Goal: Task Accomplishment & Management: Use online tool/utility

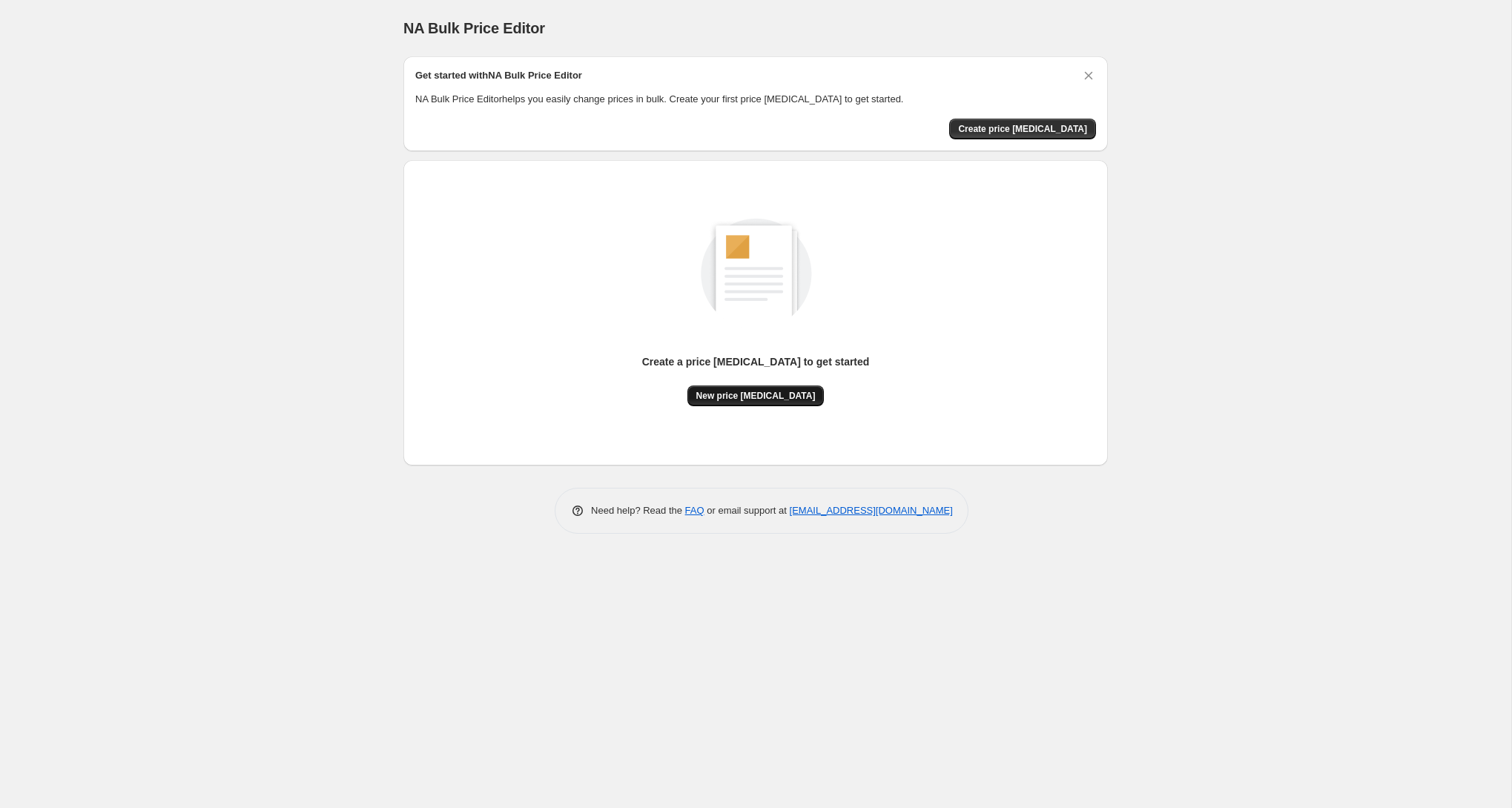
click at [773, 400] on span "New price [MEDICAL_DATA]" at bounding box center [756, 396] width 120 height 12
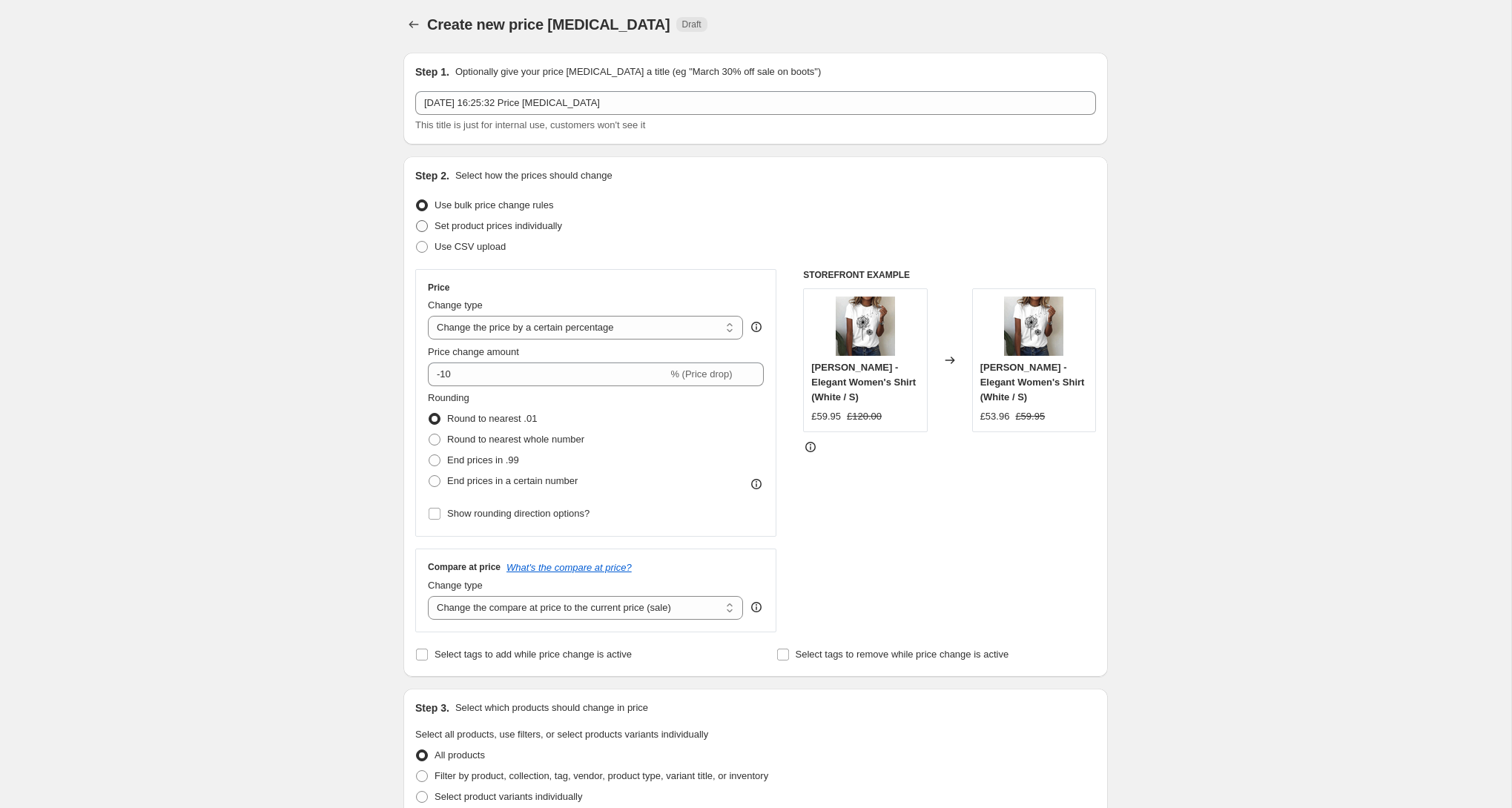
scroll to position [5, 0]
click at [552, 327] on select "Change the price to a certain amount Change the price by a certain amount Chang…" at bounding box center [585, 327] width 315 height 24
select select "to"
click at [428, 315] on select "Change the price to a certain amount Change the price by a certain amount Chang…" at bounding box center [585, 327] width 315 height 24
type input "80.00"
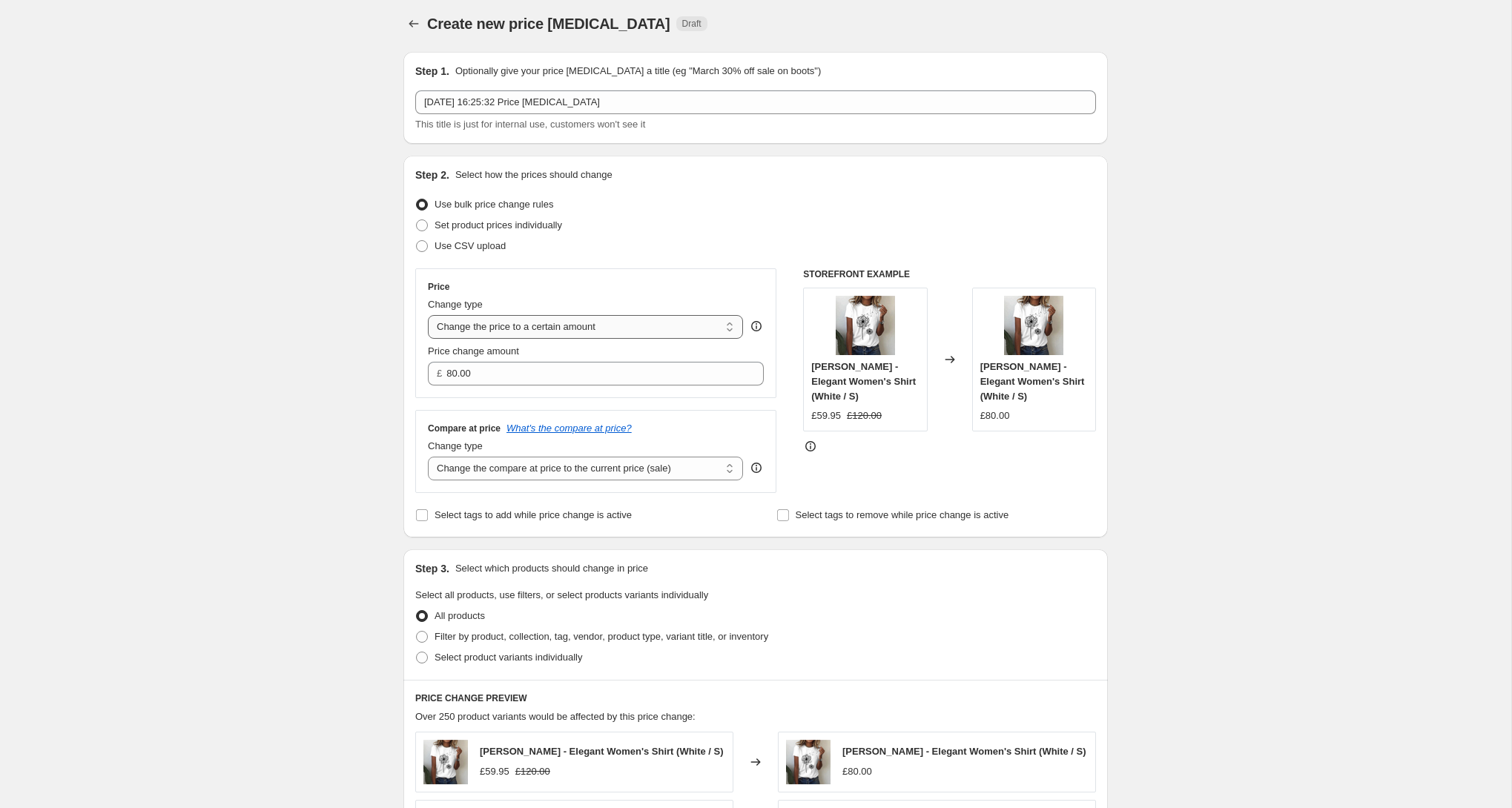
click at [606, 324] on select "Change the price to a certain amount Change the price by a certain amount Chang…" at bounding box center [585, 327] width 315 height 24
select select "by"
click at [428, 315] on select "Change the price to a certain amount Change the price by a certain amount Chang…" at bounding box center [585, 327] width 315 height 24
type input "-10.00"
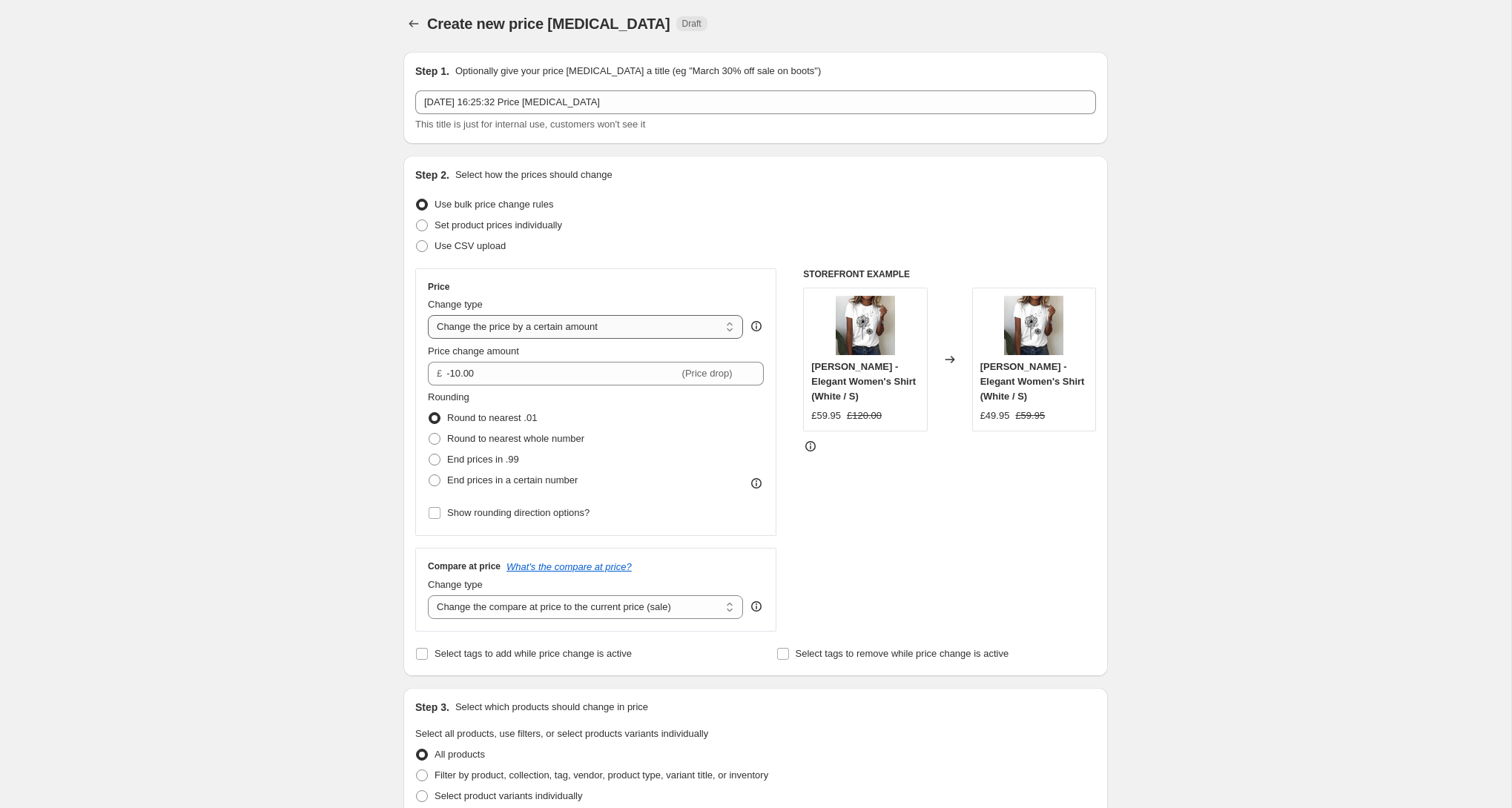
click at [581, 336] on select "Change the price to a certain amount Change the price by a certain amount Chang…" at bounding box center [585, 327] width 315 height 24
select select "percentage"
click at [428, 315] on select "Change the price to a certain amount Change the price by a certain amount Chang…" at bounding box center [585, 327] width 315 height 24
type input "-15"
click at [520, 483] on span "End prices in a certain number" at bounding box center [512, 480] width 131 height 11
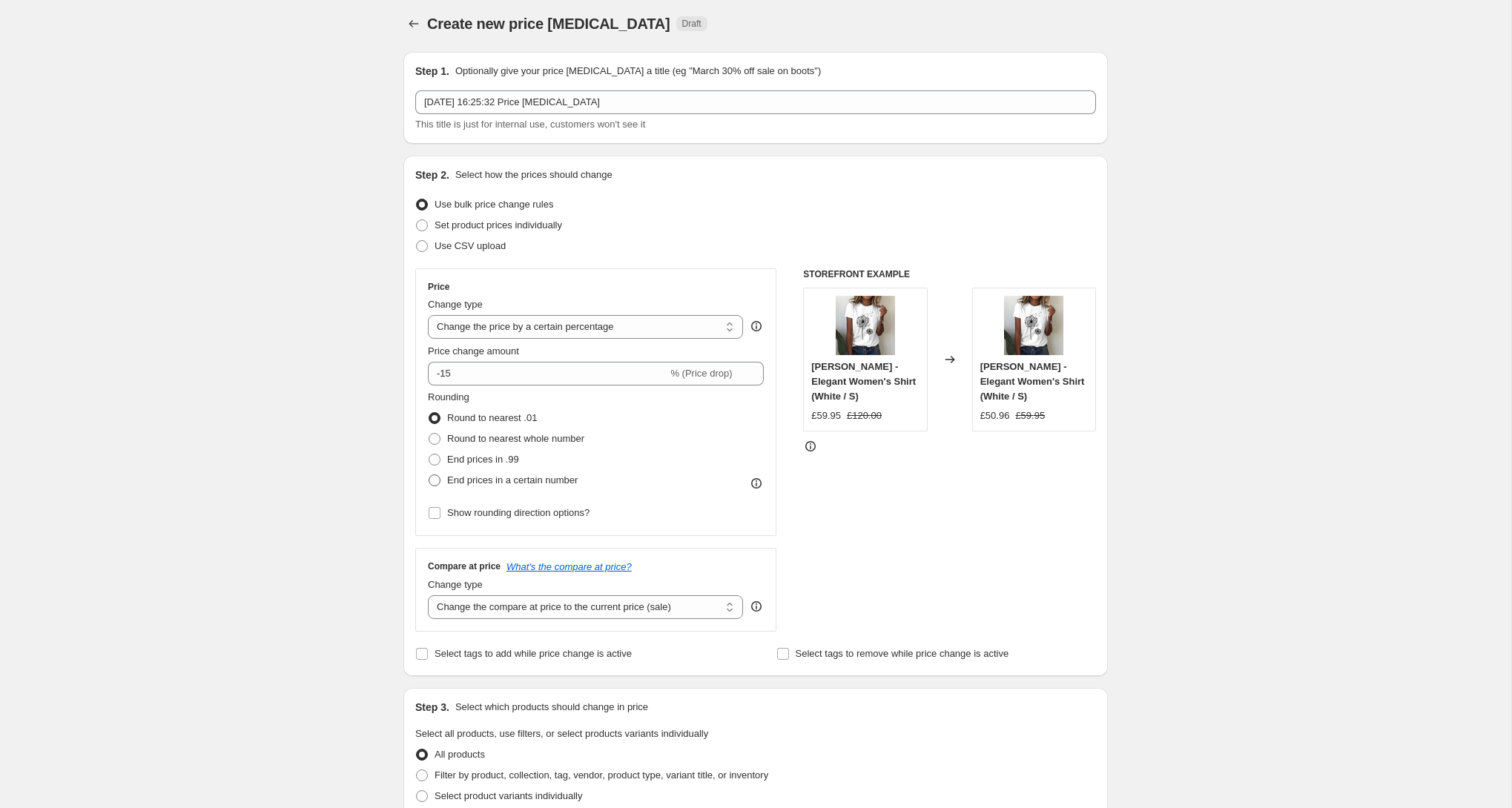
click at [429, 475] on input "End prices in a certain number" at bounding box center [428, 475] width 1 height 1
radio input "true"
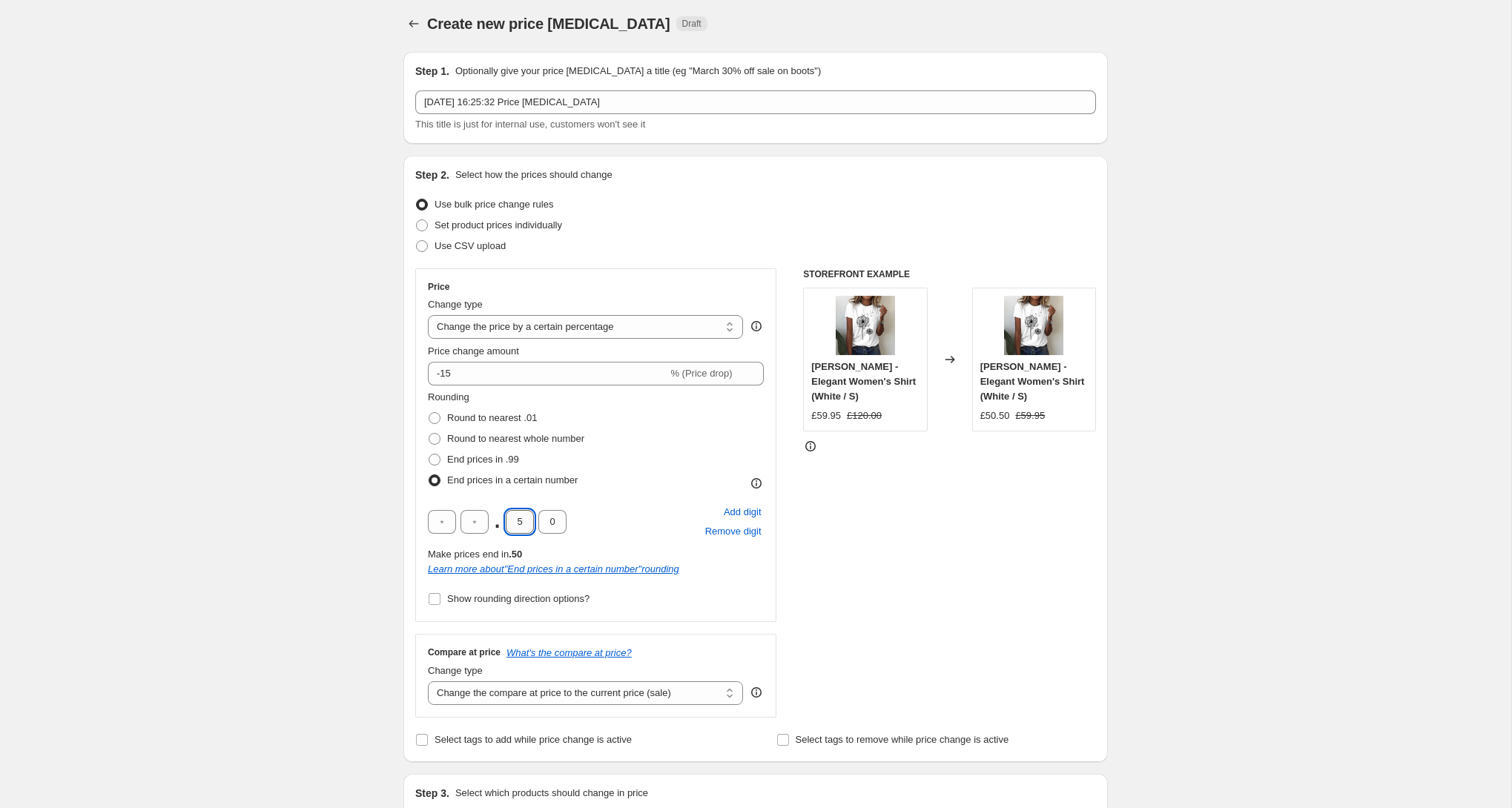
click at [521, 524] on input "5" at bounding box center [519, 522] width 28 height 24
click at [517, 524] on input "5" at bounding box center [519, 522] width 28 height 24
type input "9"
type input "5"
click at [570, 601] on span "Show rounding direction options?" at bounding box center [518, 599] width 142 height 11
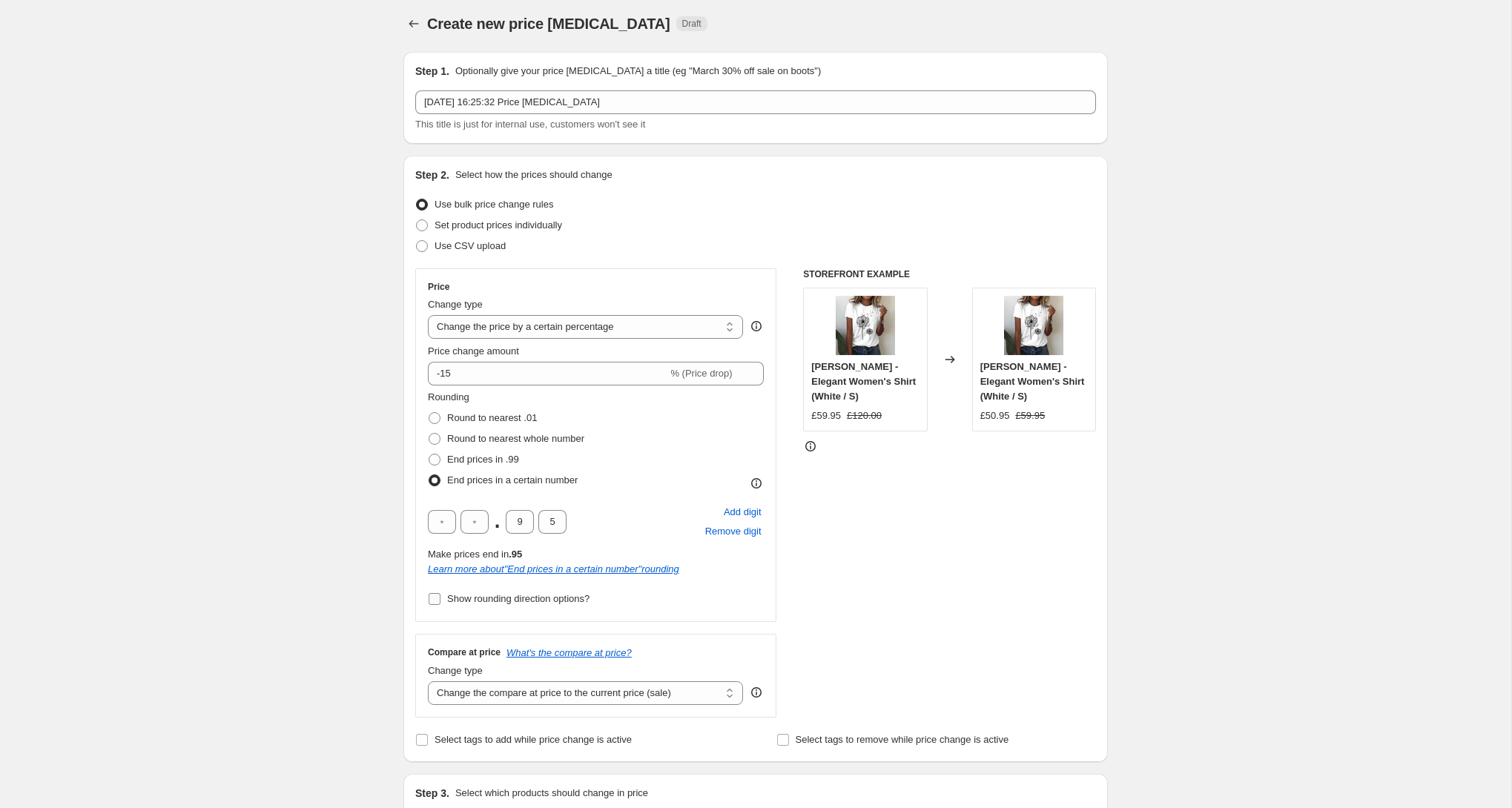
click at [440, 601] on input "Show rounding direction options?" at bounding box center [434, 599] width 12 height 12
checkbox input "true"
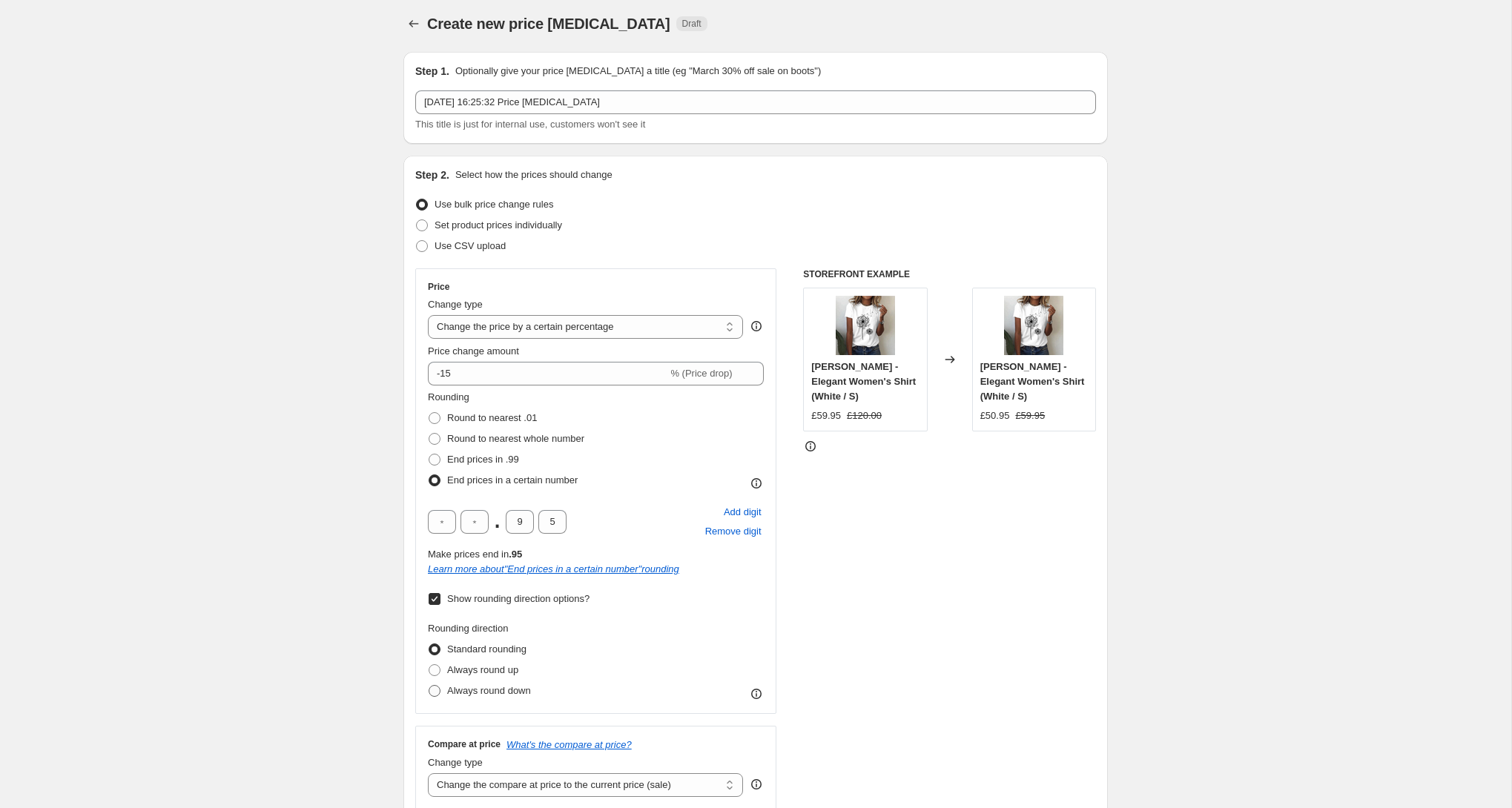
click at [530, 689] on span "Always round down" at bounding box center [488, 691] width 84 height 11
click at [429, 686] on input "Always round down" at bounding box center [428, 685] width 1 height 1
radio input "true"
click at [508, 673] on span "Always round up" at bounding box center [482, 670] width 71 height 11
click at [429, 665] on input "Always round up" at bounding box center [428, 664] width 1 height 1
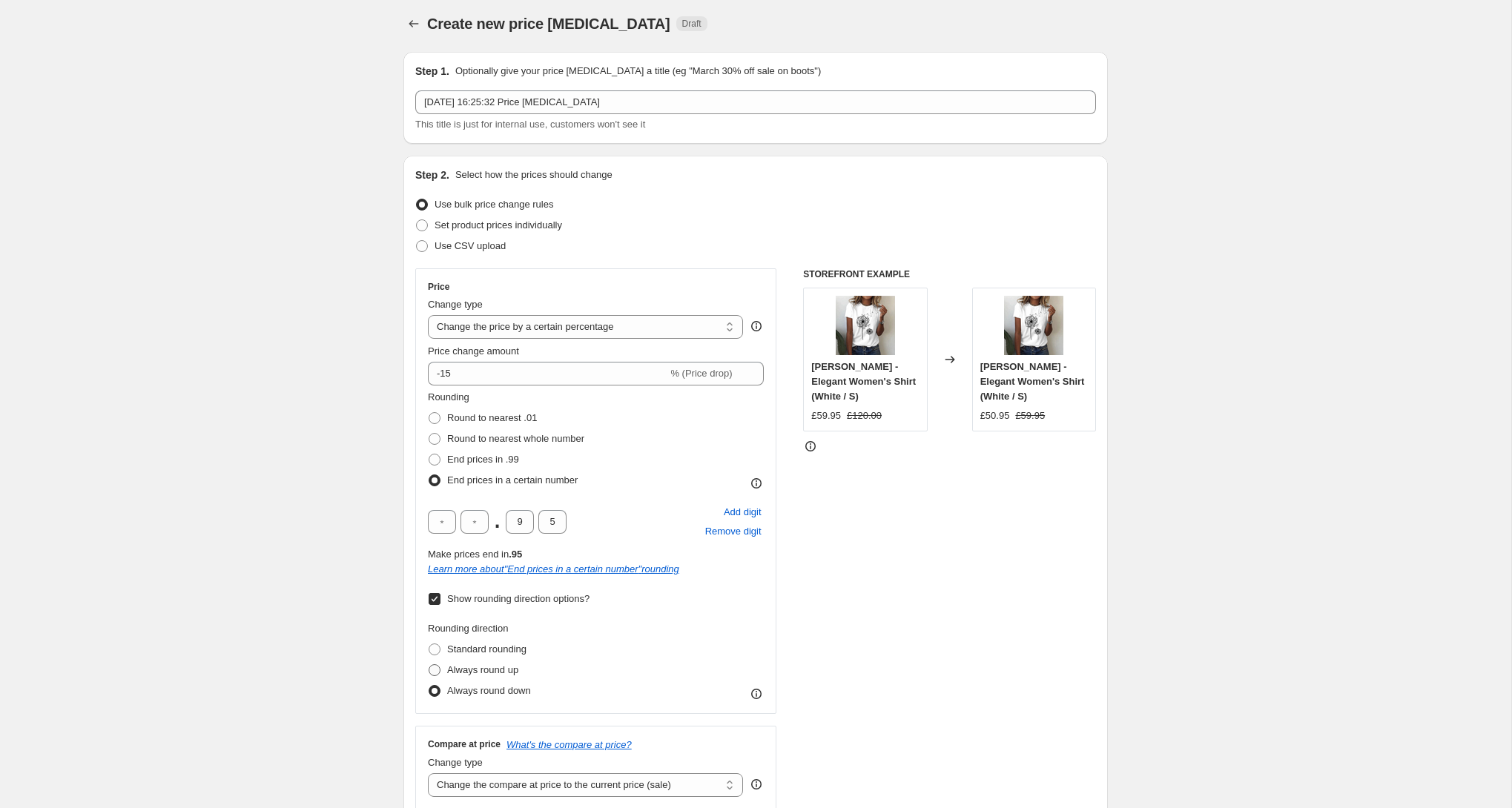
radio input "true"
click at [504, 653] on span "Standard rounding" at bounding box center [486, 649] width 79 height 11
click at [429, 644] on input "Standard rounding" at bounding box center [428, 644] width 1 height 1
radio input "true"
click at [499, 684] on span "Always round down" at bounding box center [488, 691] width 84 height 15
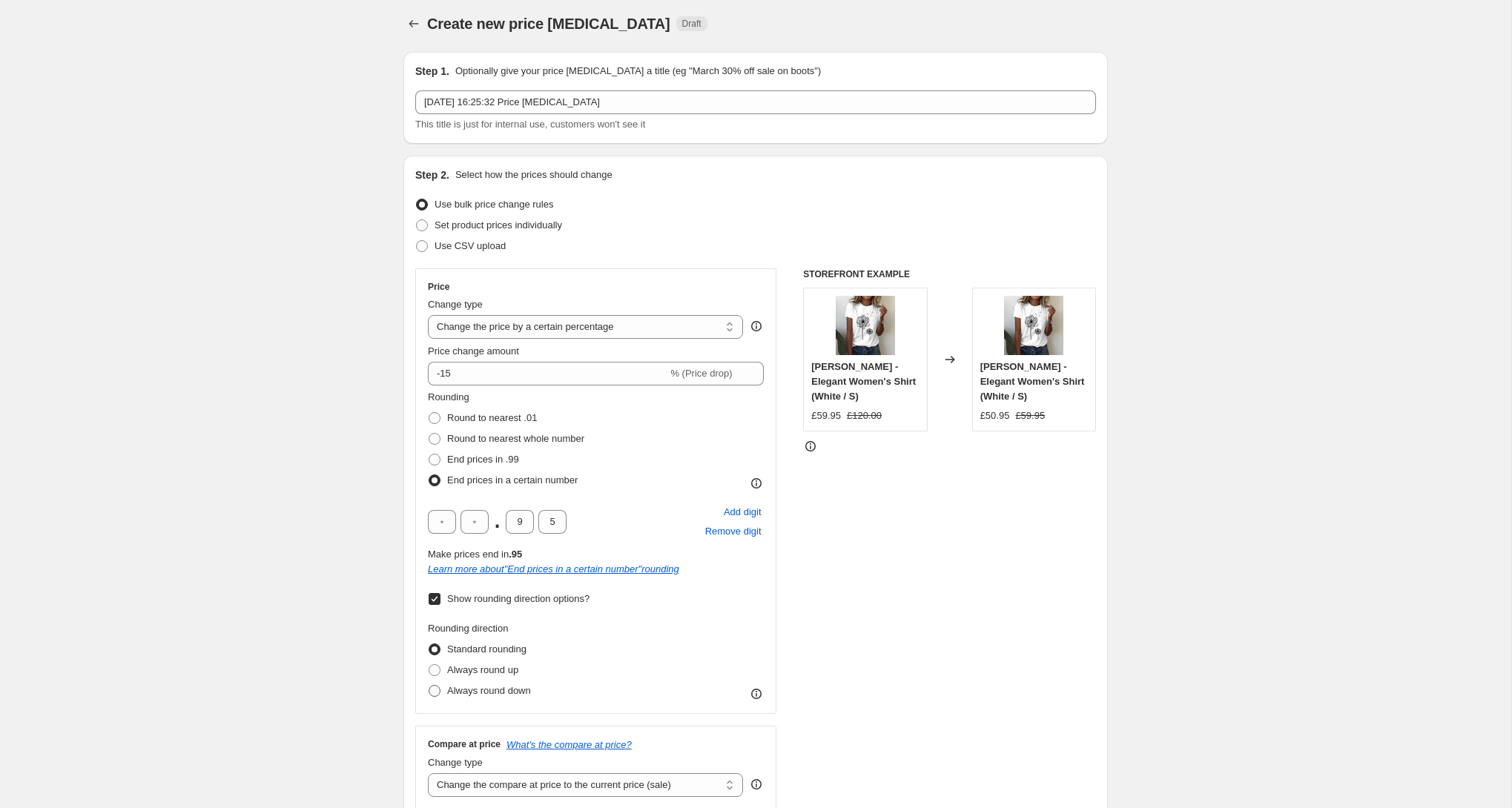
click at [429, 685] on input "Always round down" at bounding box center [428, 685] width 1 height 1
radio input "true"
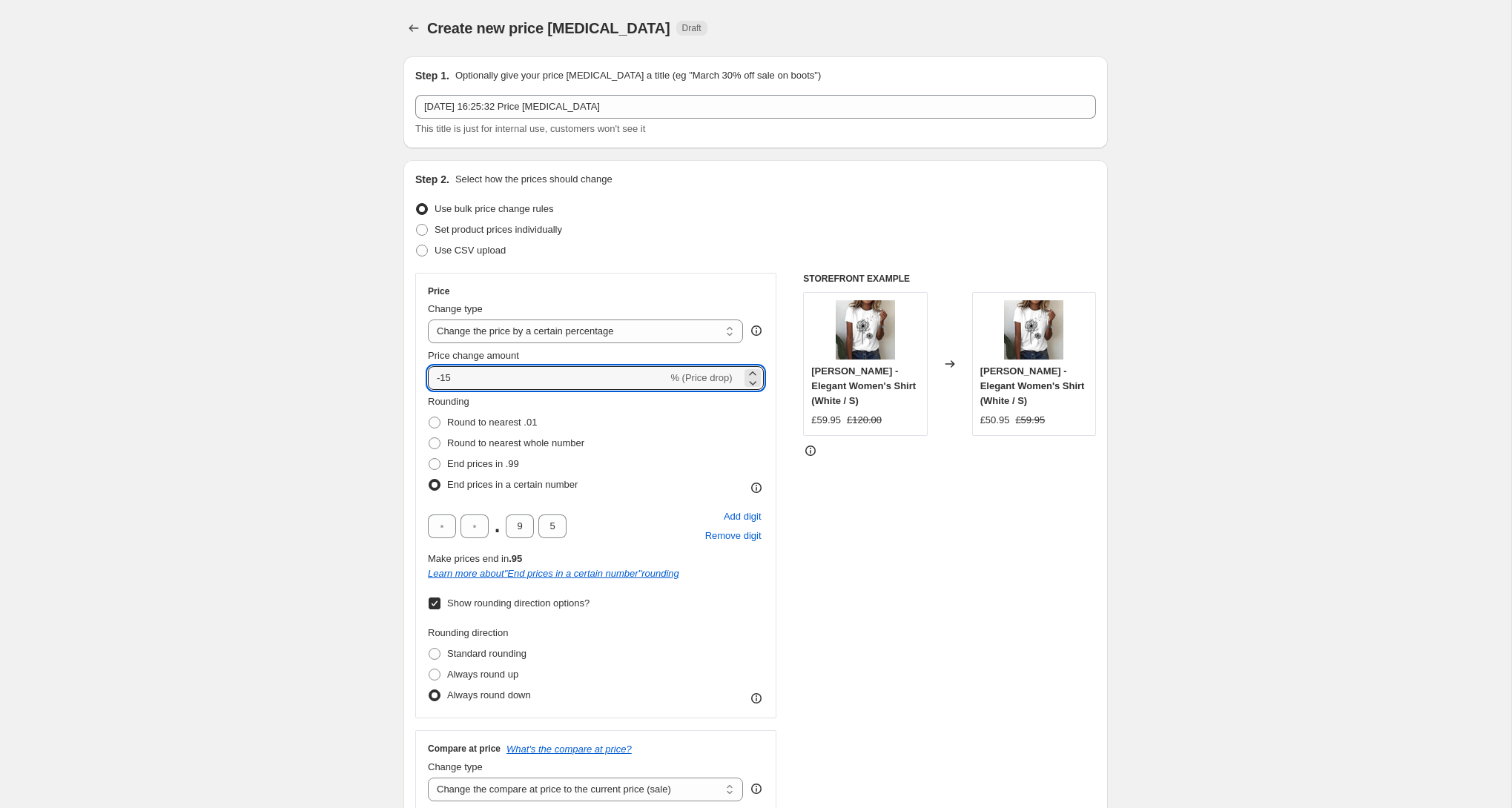
drag, startPoint x: 497, startPoint y: 376, endPoint x: 539, endPoint y: 393, distance: 45.3
click at [441, 378] on input "-15" at bounding box center [547, 378] width 239 height 24
type input "-45"
click at [545, 383] on input "-45" at bounding box center [547, 378] width 239 height 24
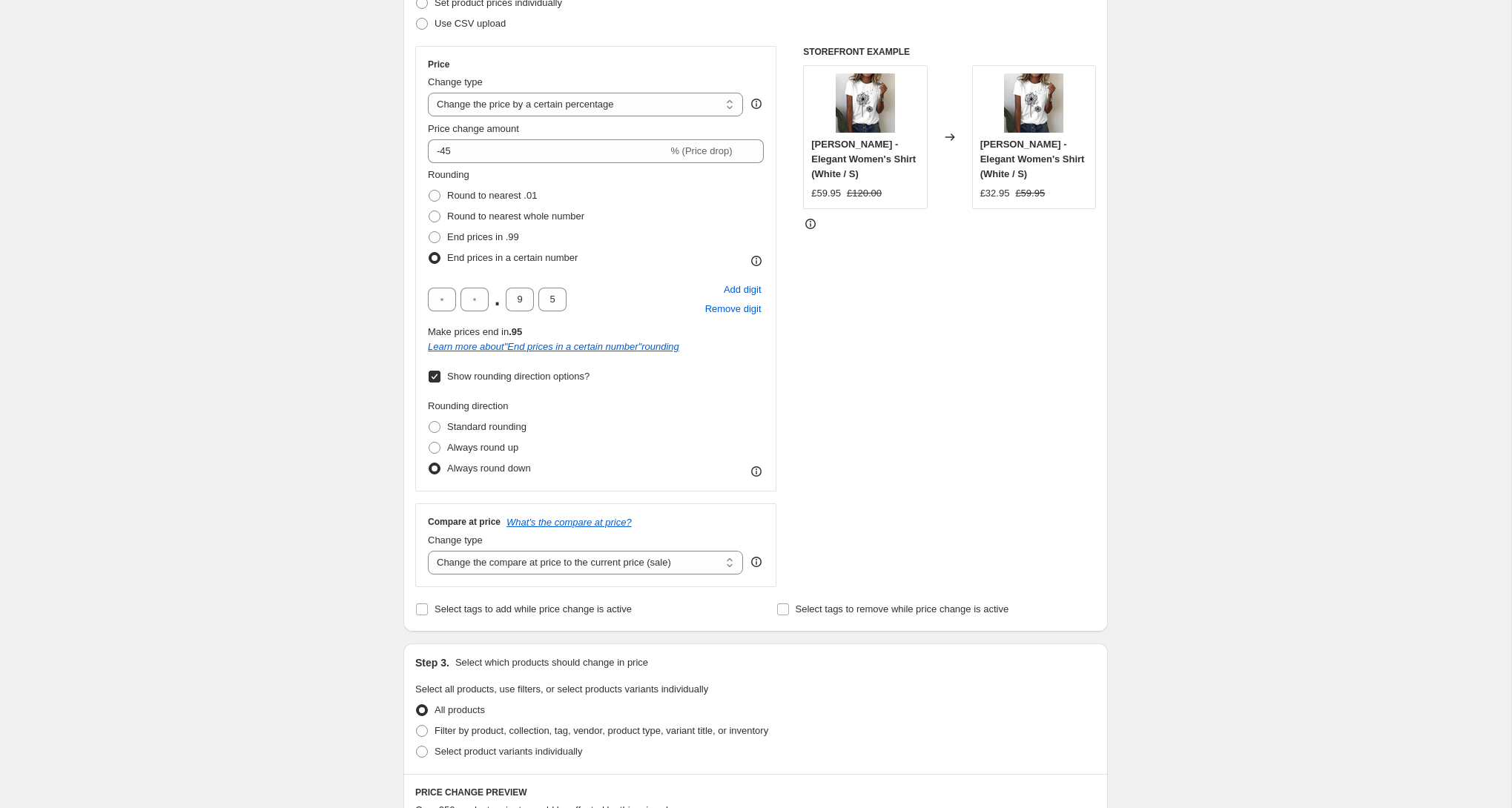
scroll to position [228, 0]
click at [518, 565] on select "Change the compare at price to the current price (sale) Change the compare at p…" at bounding box center [585, 562] width 315 height 24
select select "percentage"
click at [428, 550] on select "Change the compare at price to the current price (sale) Change the compare at p…" at bounding box center [585, 562] width 315 height 24
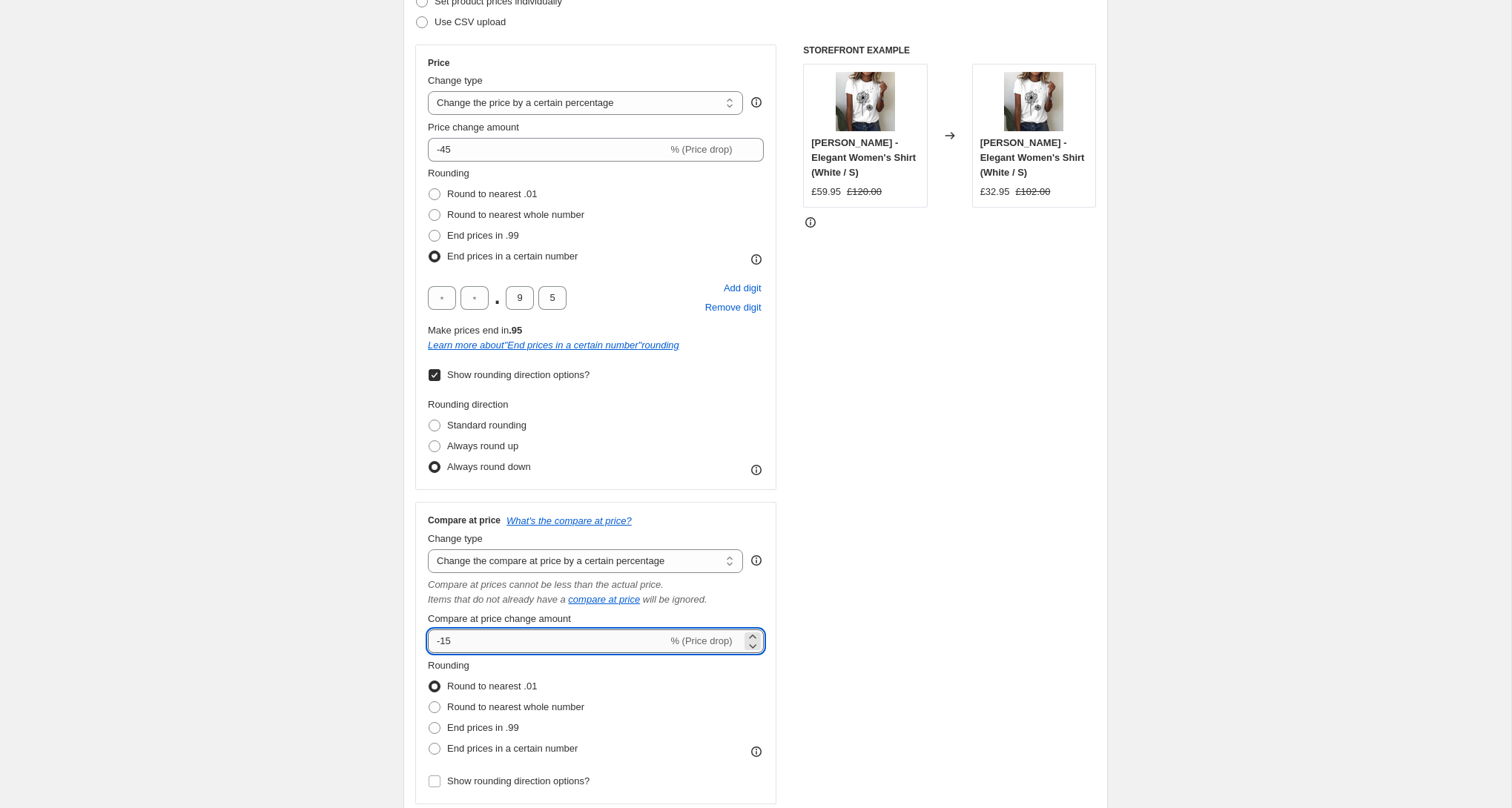
drag, startPoint x: 505, startPoint y: 633, endPoint x: 465, endPoint y: 644, distance: 41.5
click at [451, 642] on input "-15" at bounding box center [547, 641] width 239 height 24
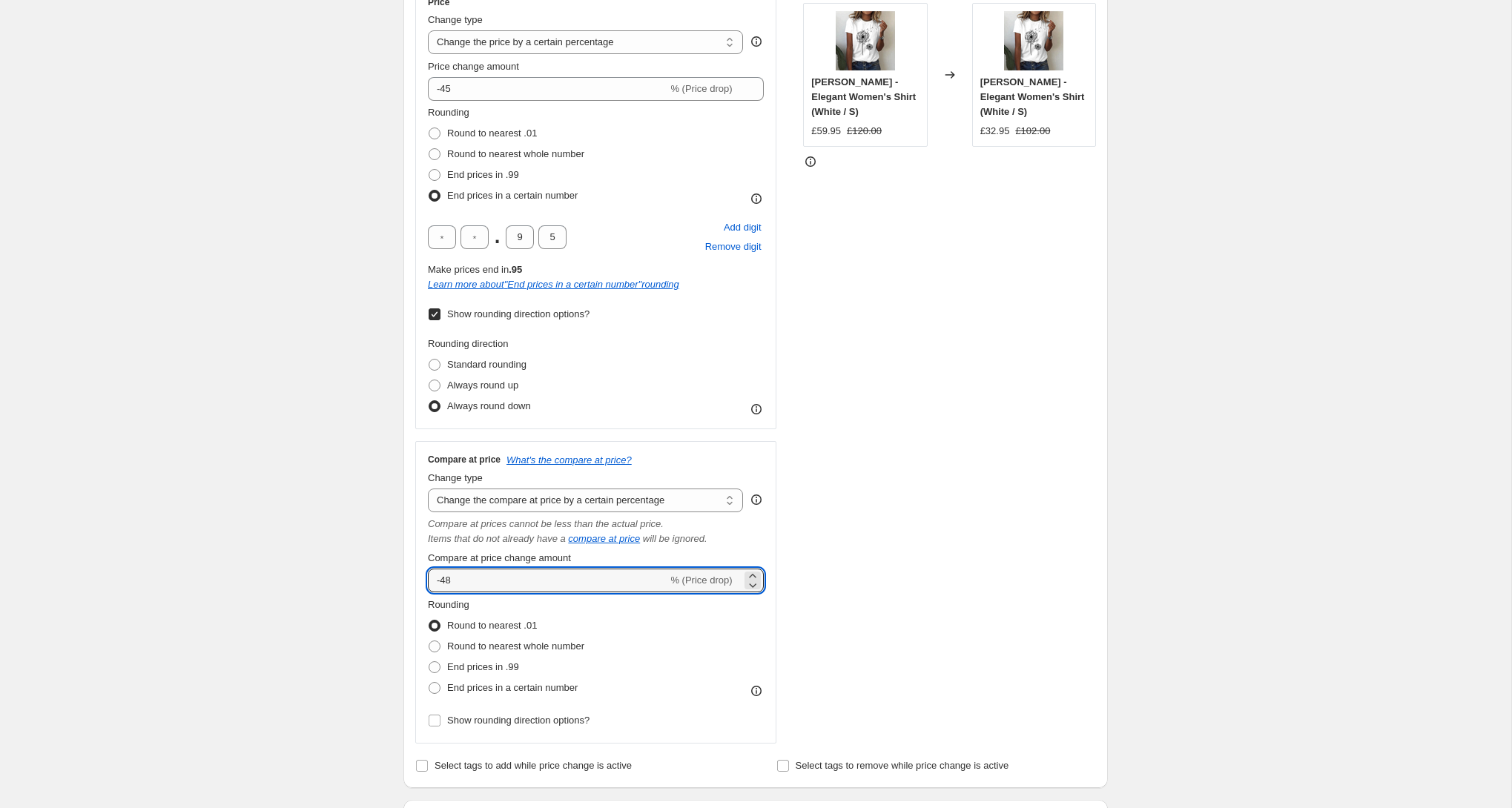
scroll to position [295, 0]
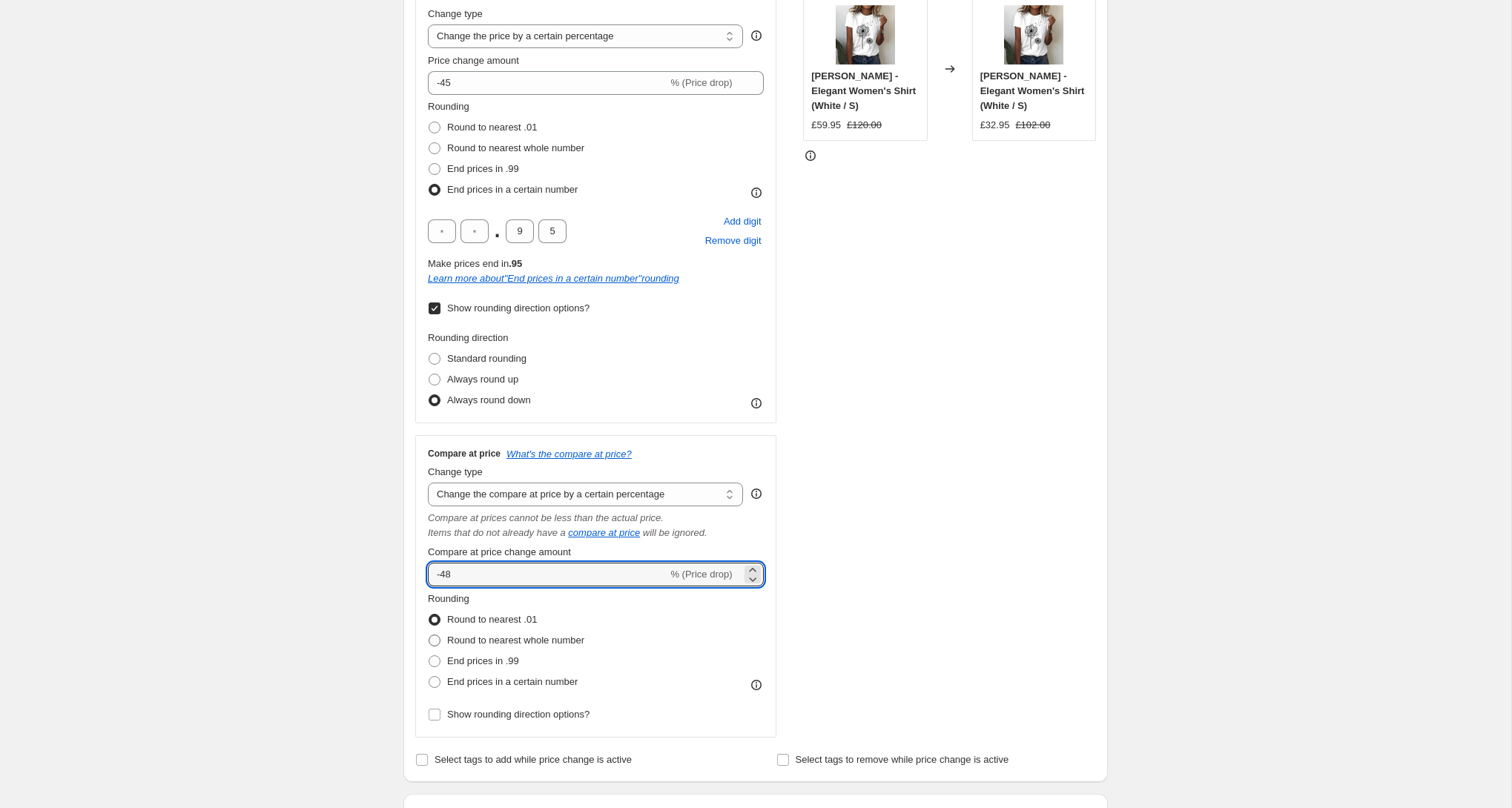
type input "-48"
click at [555, 644] on span "Round to nearest whole number" at bounding box center [515, 640] width 137 height 11
click at [429, 636] on input "Round to nearest whole number" at bounding box center [428, 635] width 1 height 1
radio input "true"
drag, startPoint x: 487, startPoint y: 578, endPoint x: 449, endPoint y: 578, distance: 38.0
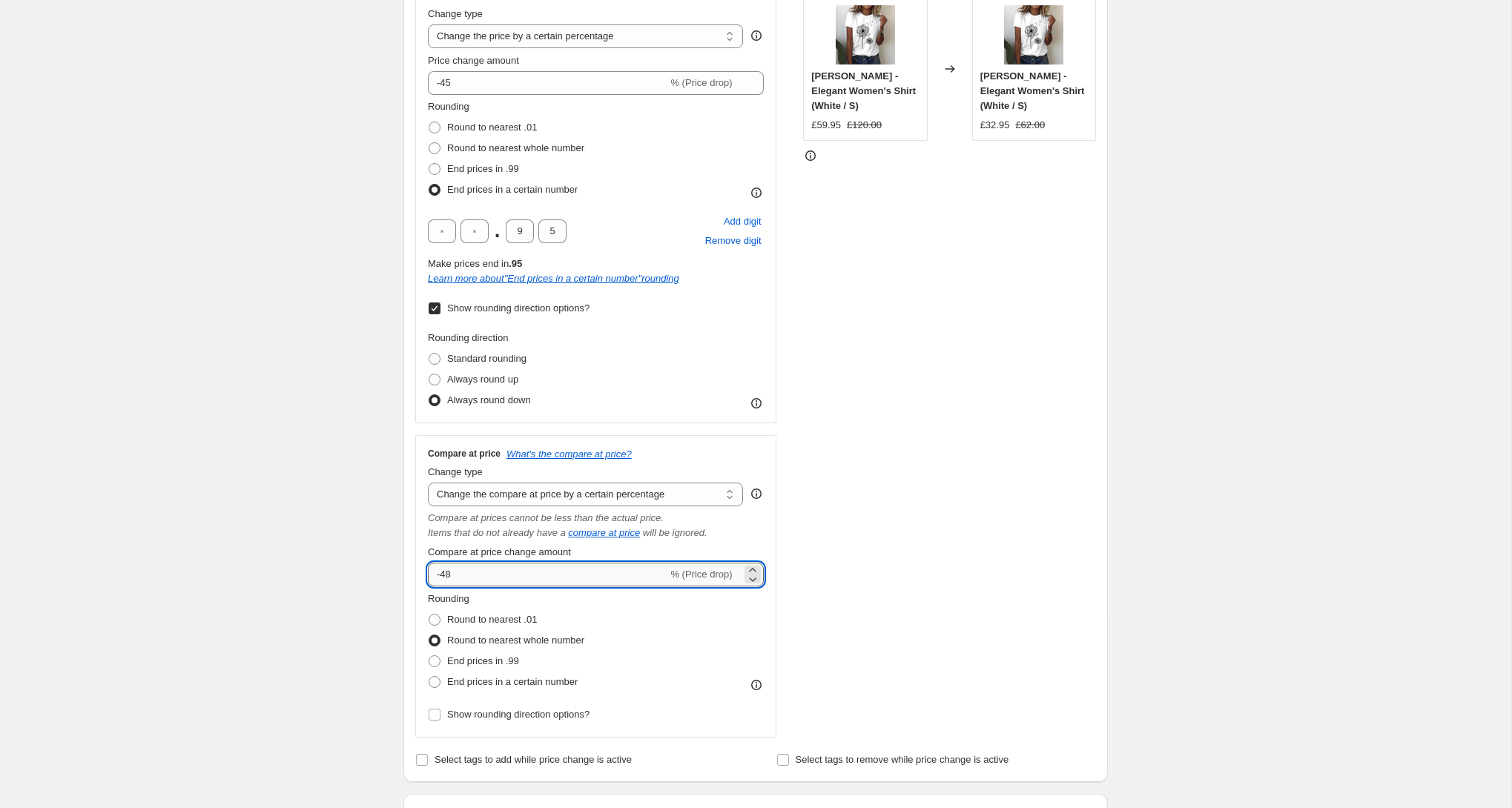
click at [449, 578] on input "-48" at bounding box center [547, 574] width 239 height 24
type input "-45"
click at [345, 560] on div "Create new price [MEDICAL_DATA]. This page is ready Create new price [MEDICAL_D…" at bounding box center [756, 648] width 1511 height 1888
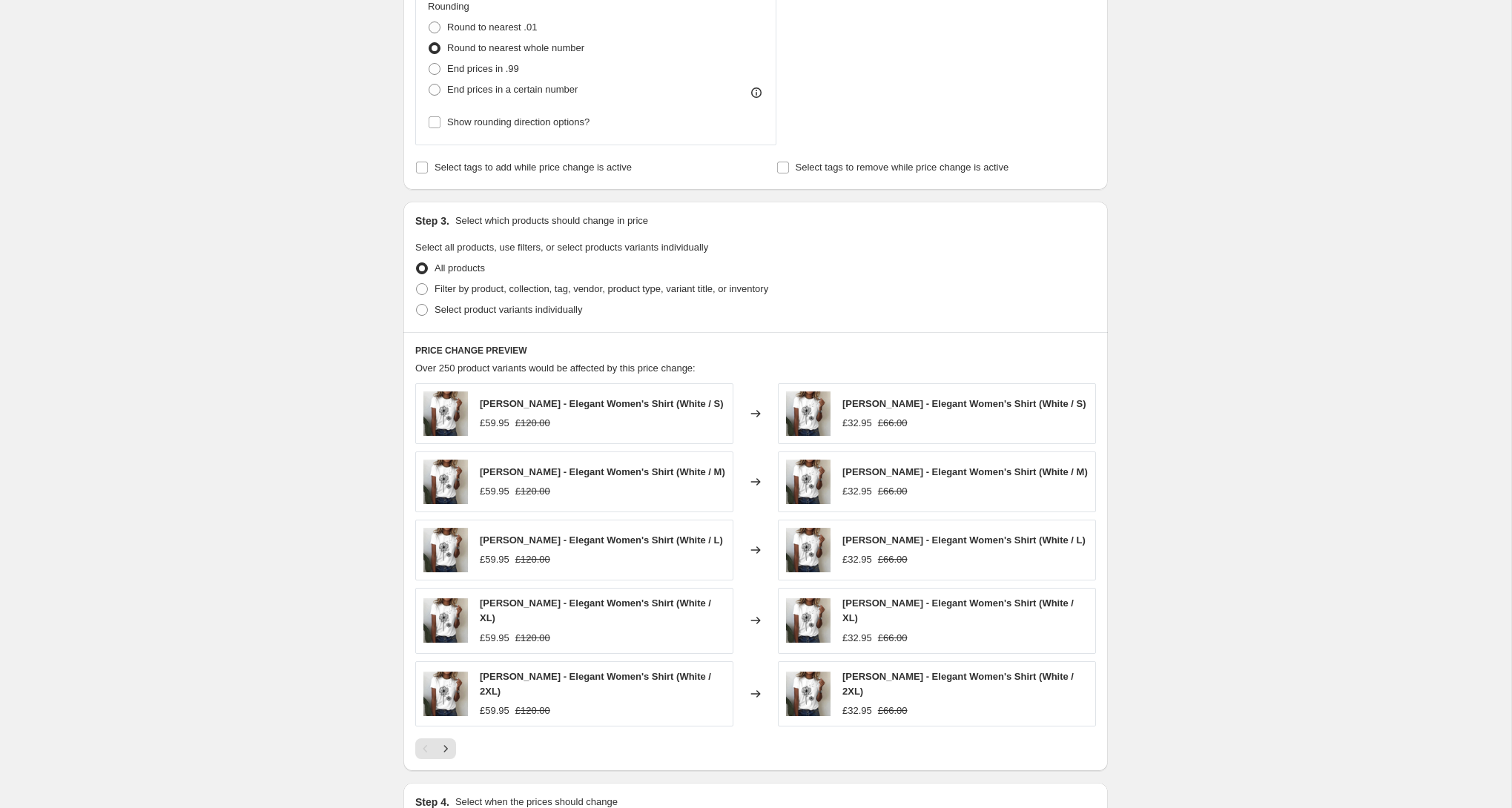
scroll to position [896, 0]
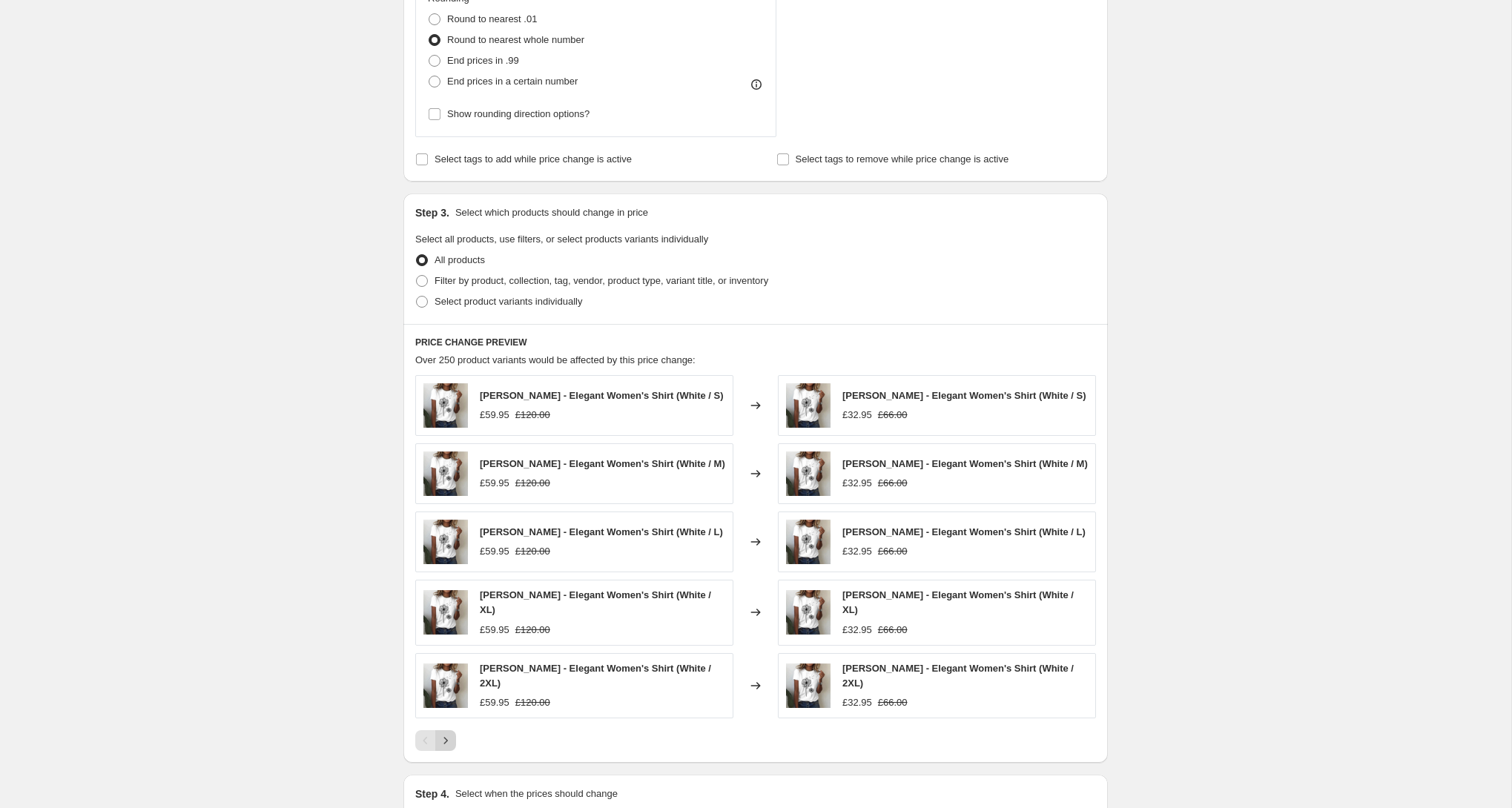
click at [445, 733] on icon "Next" at bounding box center [445, 740] width 15 height 15
click at [418, 733] on icon "Previous" at bounding box center [425, 740] width 15 height 15
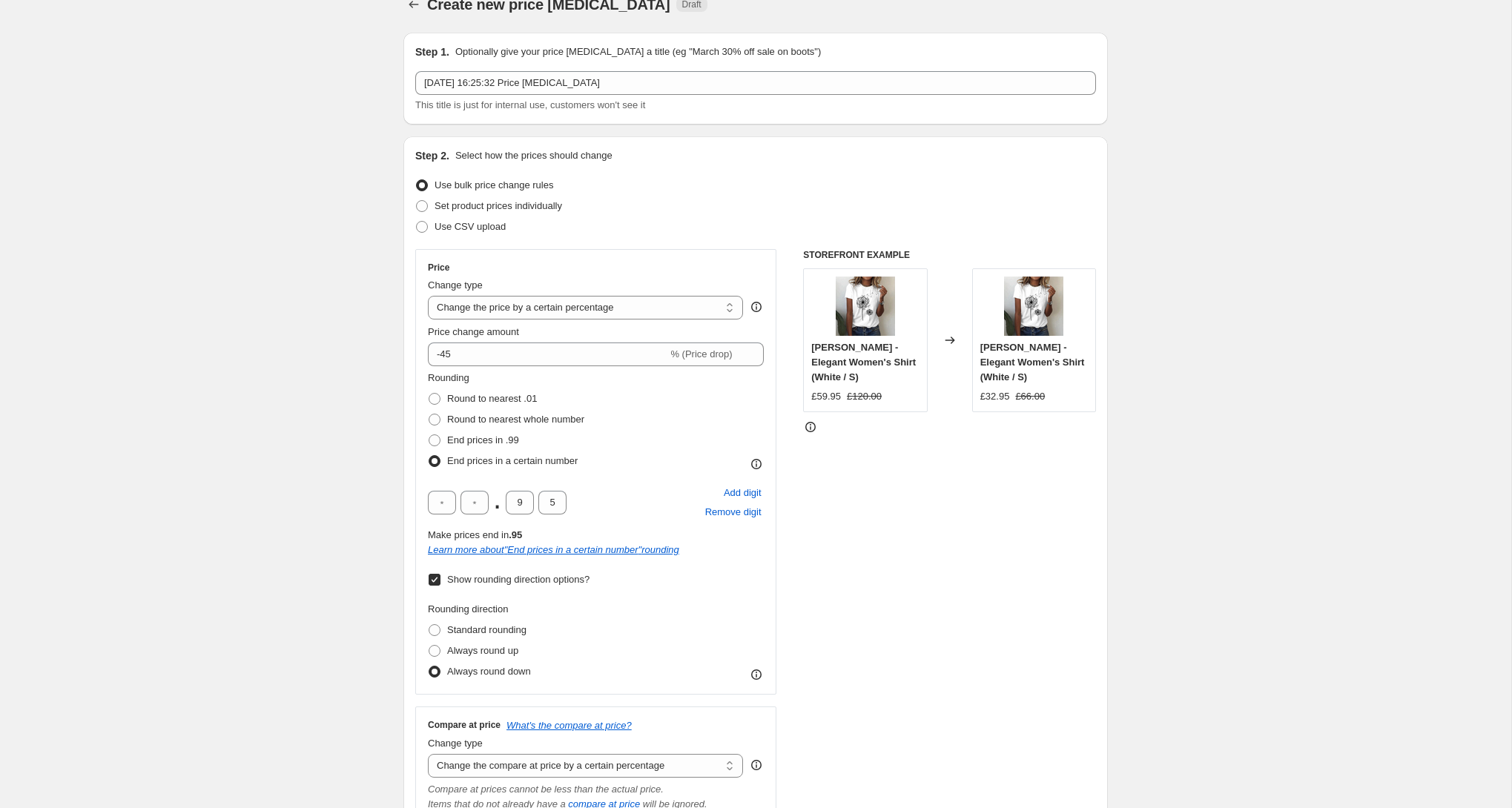
scroll to position [0, 0]
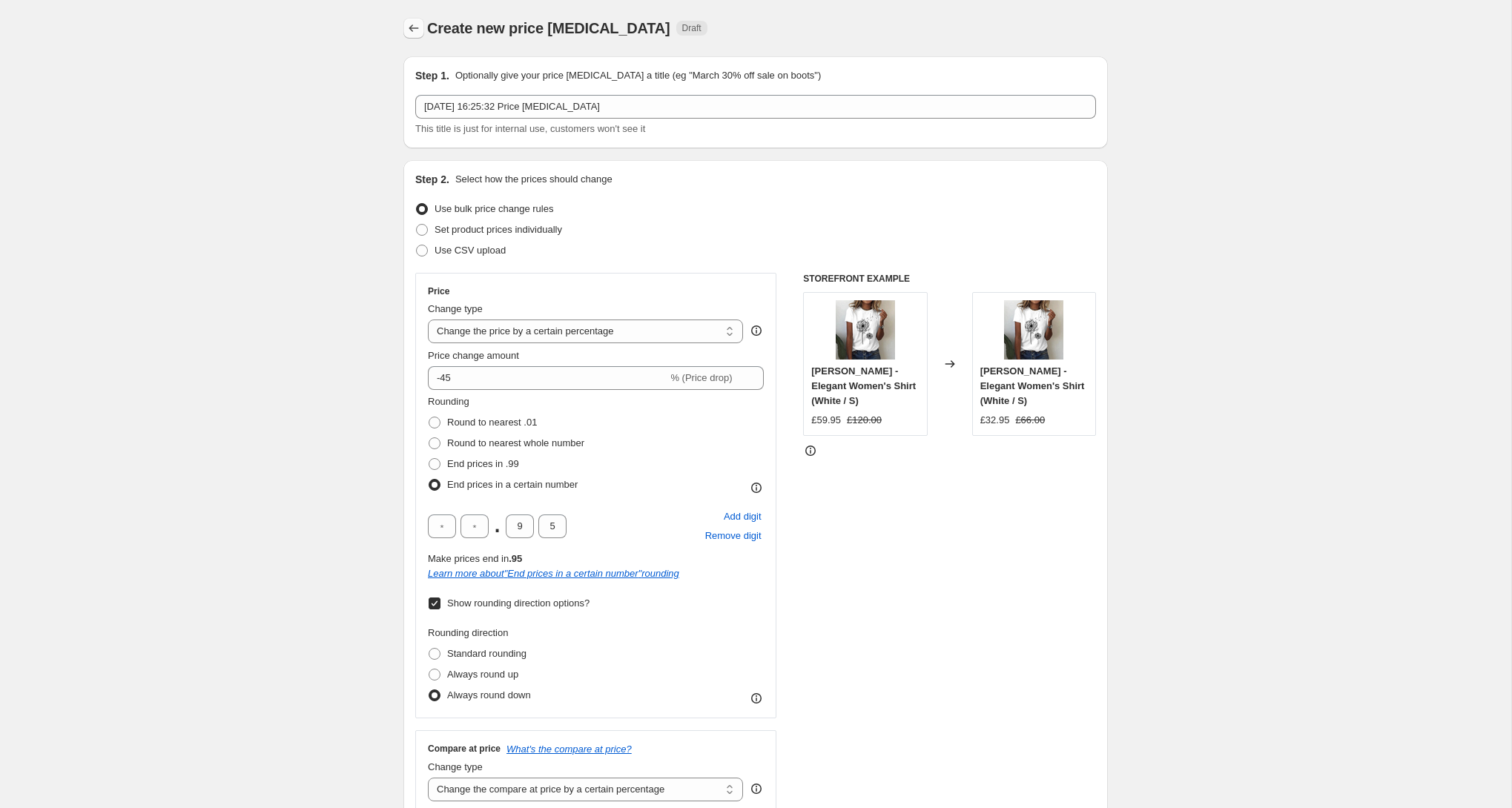
click at [416, 22] on icon "Price change jobs" at bounding box center [413, 28] width 15 height 15
